Goal: Find specific page/section: Find specific page/section

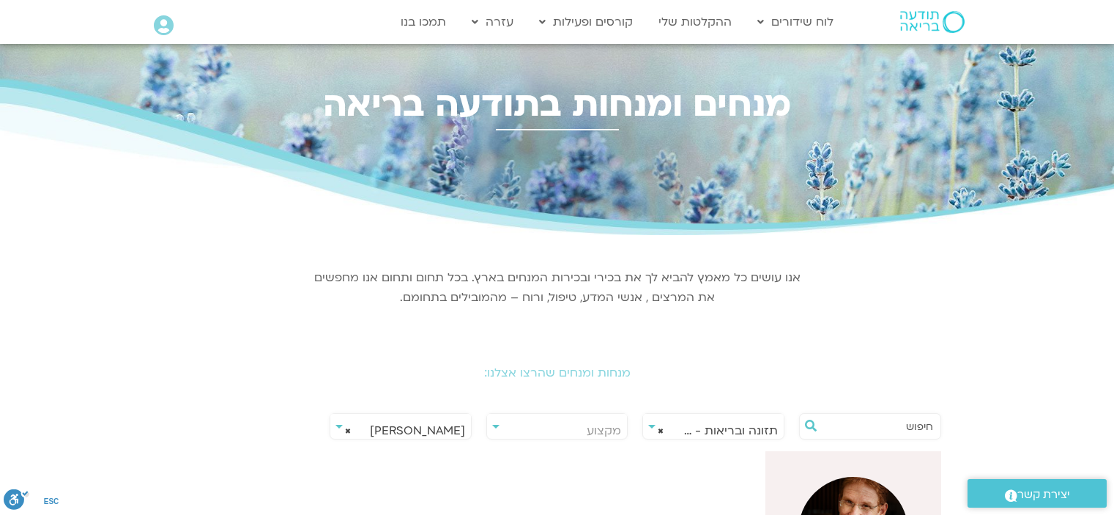
select select "**"
select select "****"
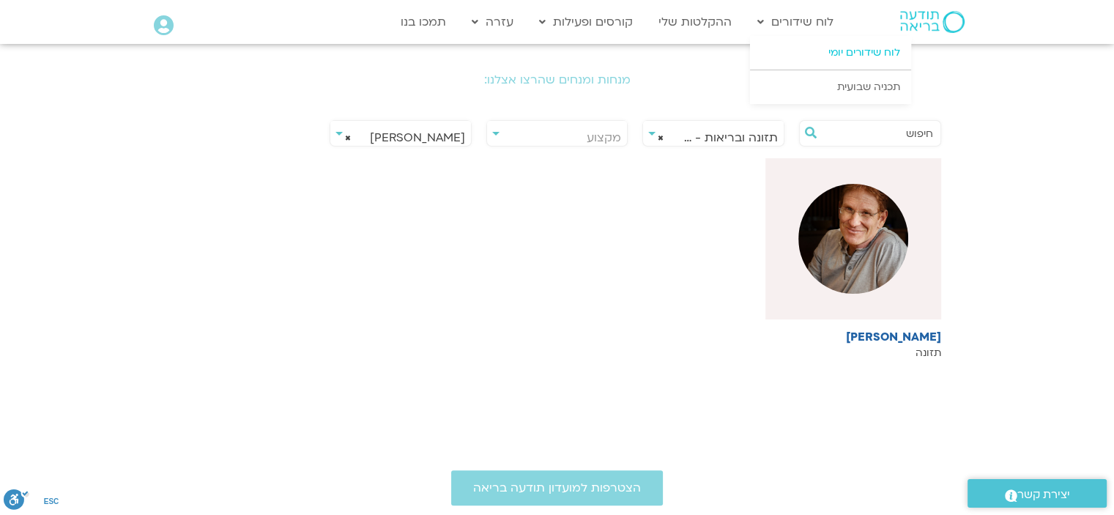
click at [839, 47] on link "לוח שידורים יומי" at bounding box center [830, 53] width 161 height 34
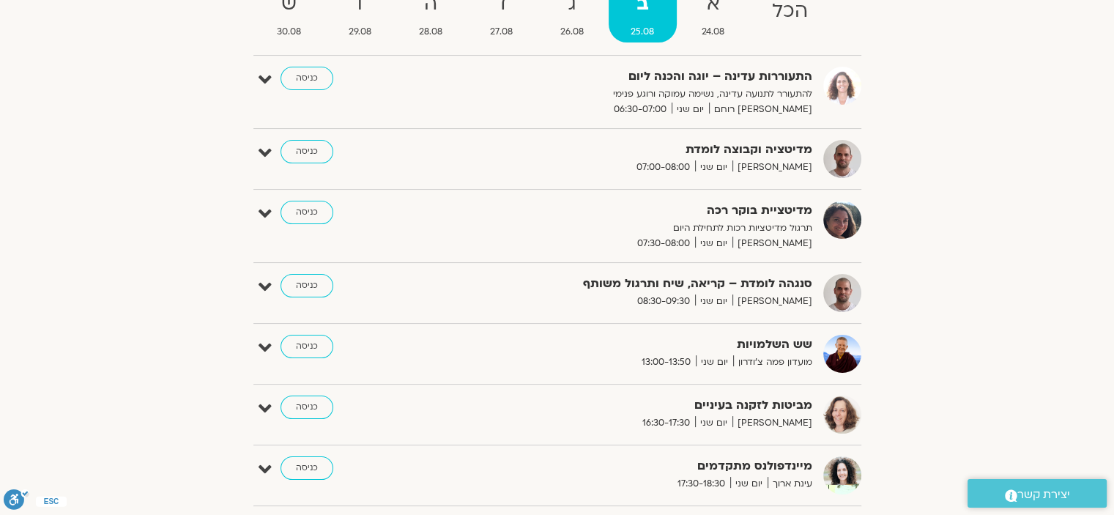
scroll to position [220, 0]
